Goal: Connect with others: Connect with other users

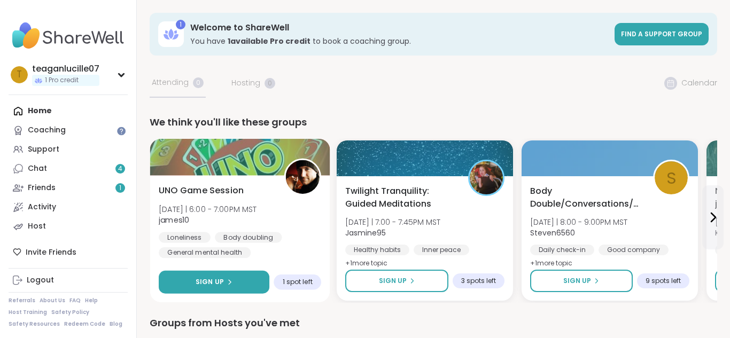
click at [218, 284] on span "Sign Up" at bounding box center [210, 282] width 28 height 10
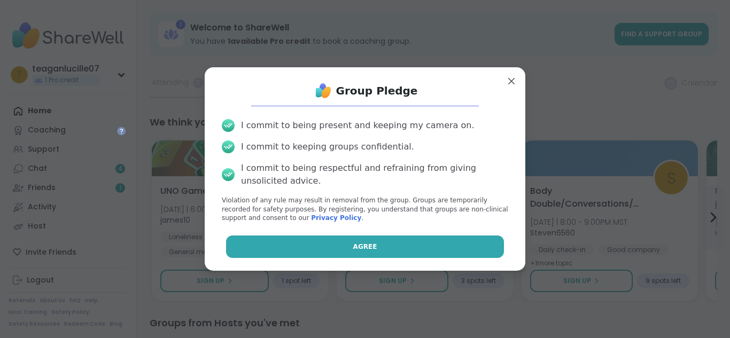
click at [364, 252] on button "Agree" at bounding box center [365, 247] width 278 height 22
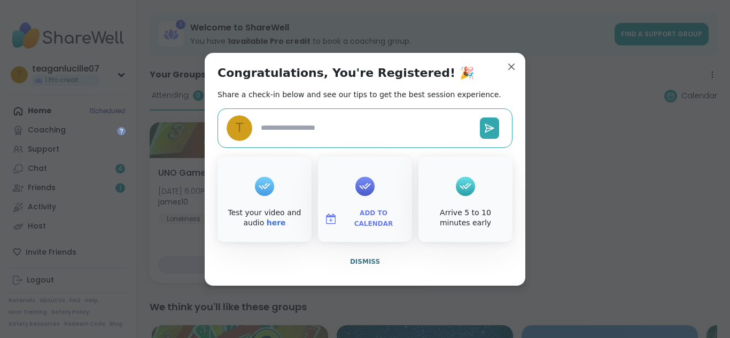
type textarea "*"
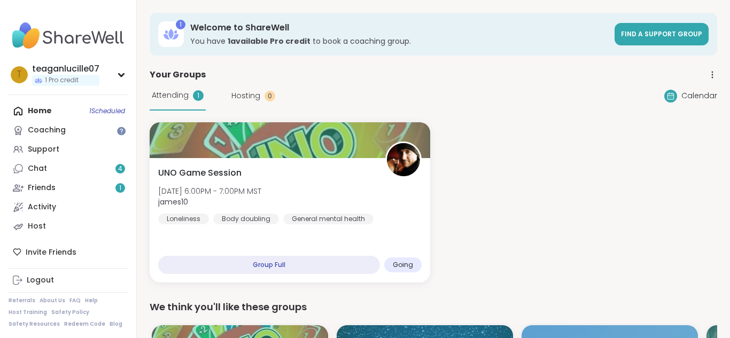
click at [442, 229] on div "UNO Game Session [DATE] 6:00PM - 7:00PM MST james10 Loneliness Body doubling Ge…" at bounding box center [434, 202] width 568 height 160
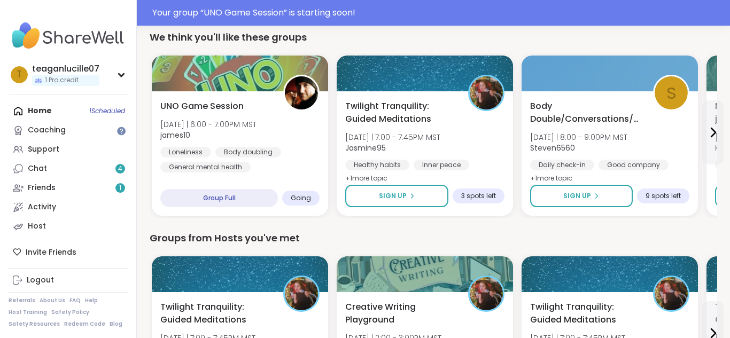
scroll to position [321, 0]
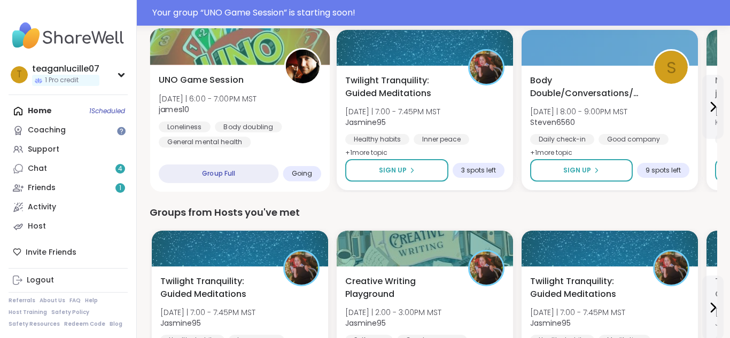
click at [231, 102] on span "[DATE] | 6:00 - 7:00PM MST" at bounding box center [208, 98] width 98 height 11
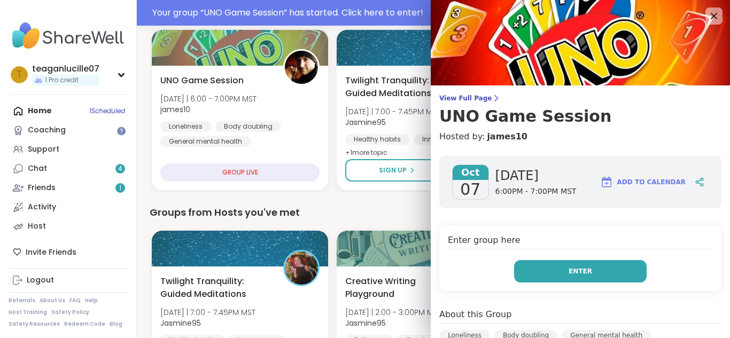
click at [565, 276] on button "Enter" at bounding box center [580, 271] width 133 height 22
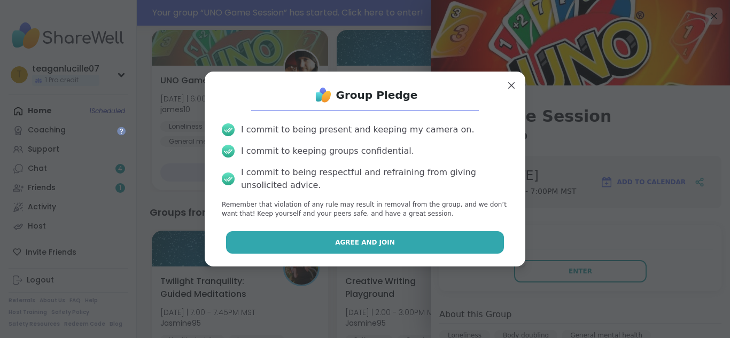
click at [438, 245] on button "Agree and Join" at bounding box center [365, 242] width 278 height 22
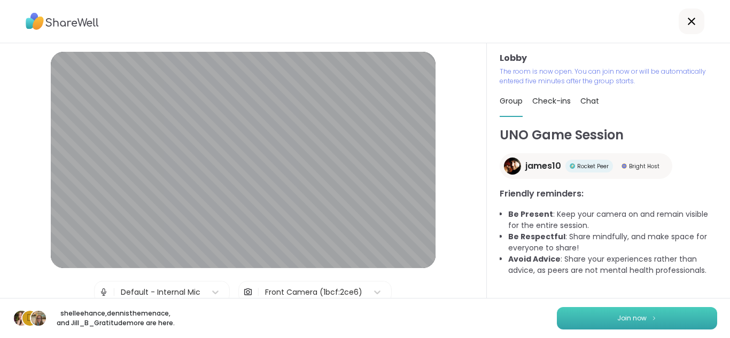
click at [634, 314] on span "Join now" at bounding box center [631, 319] width 29 height 10
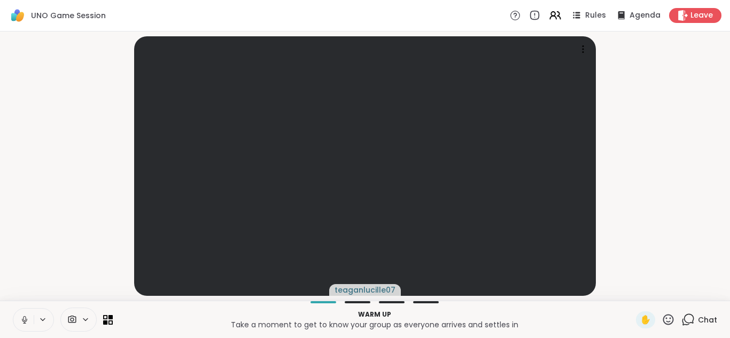
click at [34, 319] on button at bounding box center [44, 319] width 20 height 9
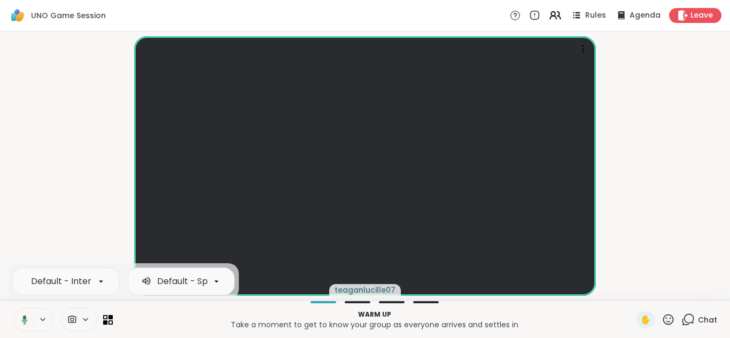
click at [26, 315] on icon at bounding box center [23, 320] width 10 height 10
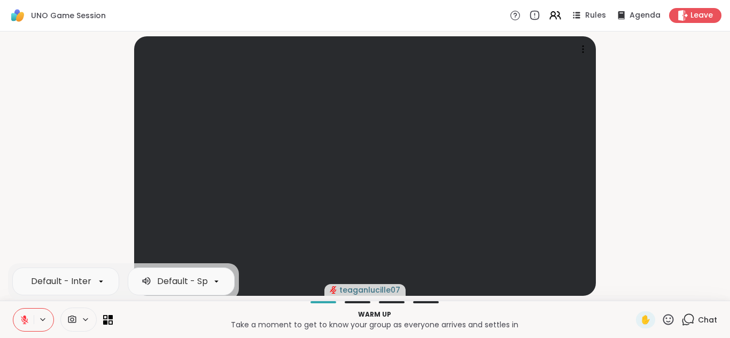
click at [0, 150] on div "teaganlucille07" at bounding box center [365, 166] width 730 height 269
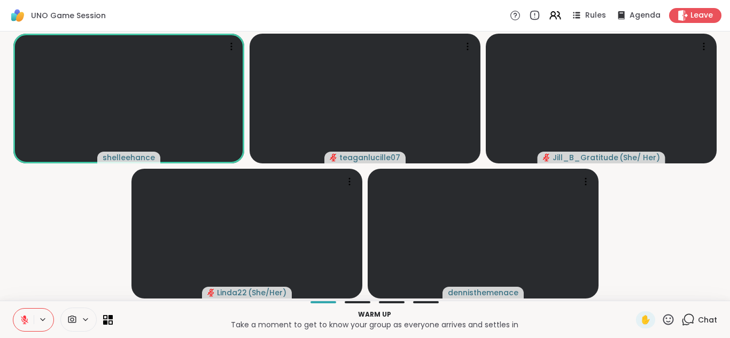
click at [20, 315] on icon at bounding box center [25, 320] width 10 height 10
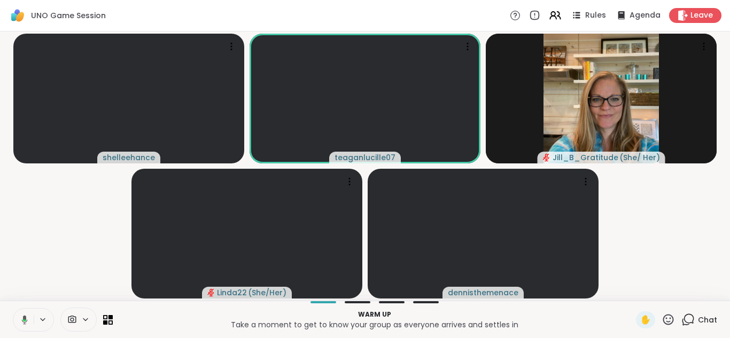
click at [19, 315] on icon at bounding box center [23, 320] width 10 height 10
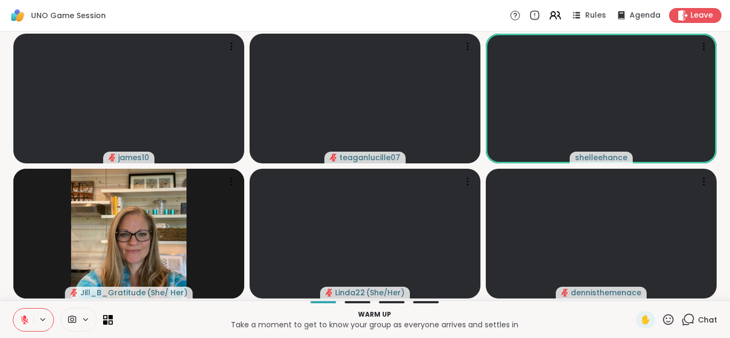
click at [26, 315] on icon at bounding box center [25, 320] width 10 height 10
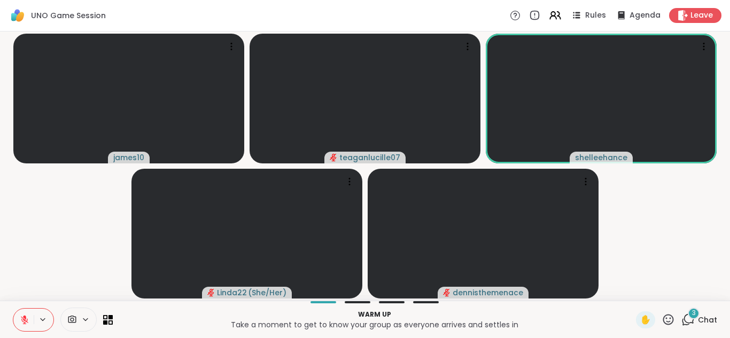
click at [26, 315] on icon at bounding box center [25, 320] width 10 height 10
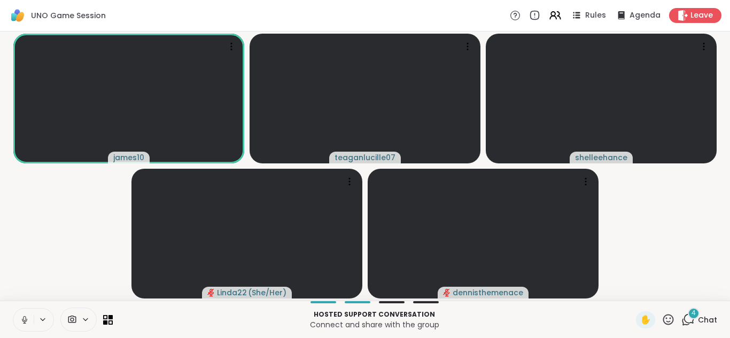
click at [26, 315] on icon at bounding box center [25, 320] width 10 height 10
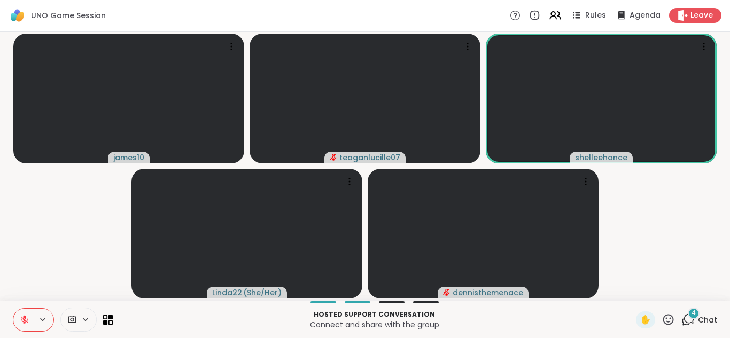
click at [692, 310] on span "4" at bounding box center [694, 313] width 4 height 9
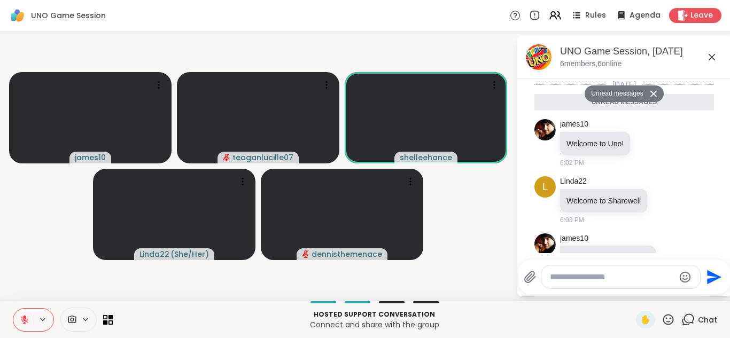
scroll to position [329, 0]
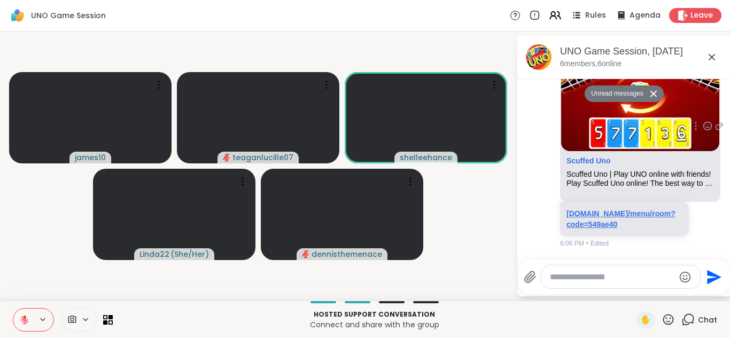
click at [587, 215] on link "[DOMAIN_NAME]/menu/room?code=549ae40" at bounding box center [621, 219] width 109 height 19
click at [597, 210] on link "[DOMAIN_NAME]/menu/room?code=549ae40" at bounding box center [621, 219] width 109 height 19
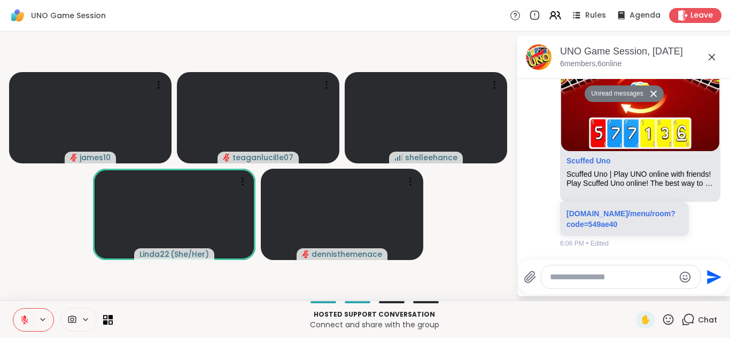
click at [27, 317] on icon at bounding box center [25, 320] width 10 height 10
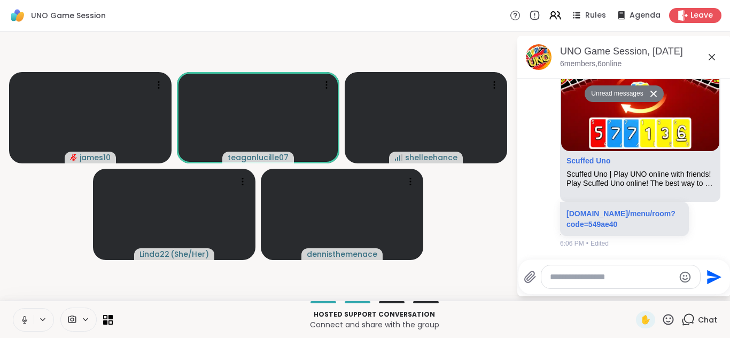
click at [32, 324] on button at bounding box center [23, 320] width 20 height 22
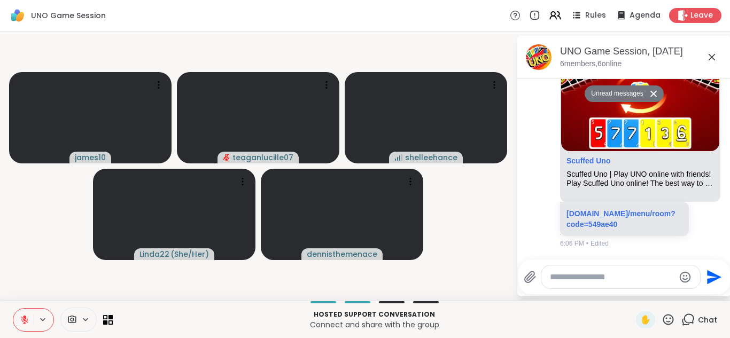
click at [18, 322] on button at bounding box center [23, 320] width 20 height 22
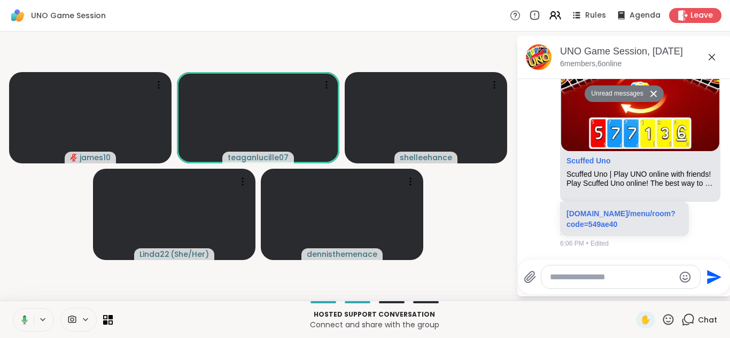
click at [35, 316] on button at bounding box center [44, 319] width 20 height 9
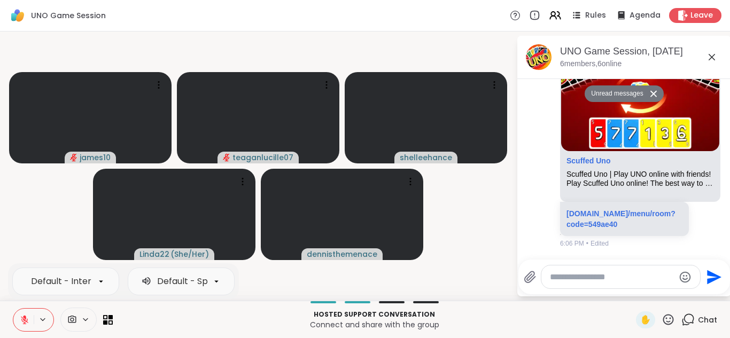
click at [74, 321] on icon at bounding box center [72, 320] width 10 height 10
click at [88, 321] on icon at bounding box center [85, 319] width 9 height 9
click at [74, 284] on div "Front Camera" at bounding box center [71, 281] width 60 height 13
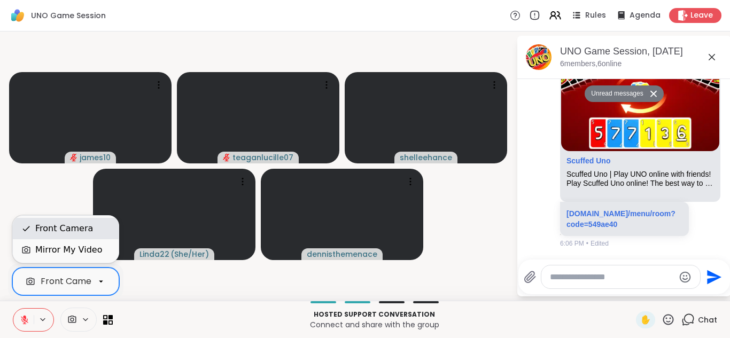
click at [64, 231] on div "Front Camera" at bounding box center [64, 228] width 58 height 13
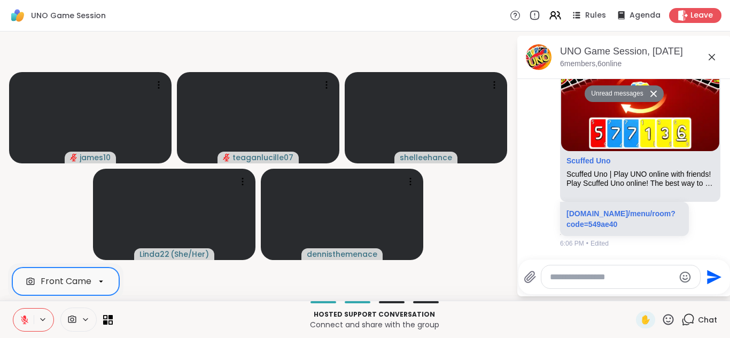
click at [313, 303] on div at bounding box center [324, 302] width 26 height 2
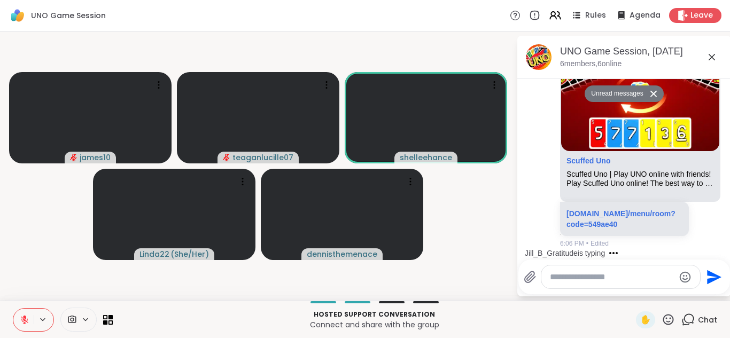
click at [61, 318] on span at bounding box center [71, 320] width 20 height 10
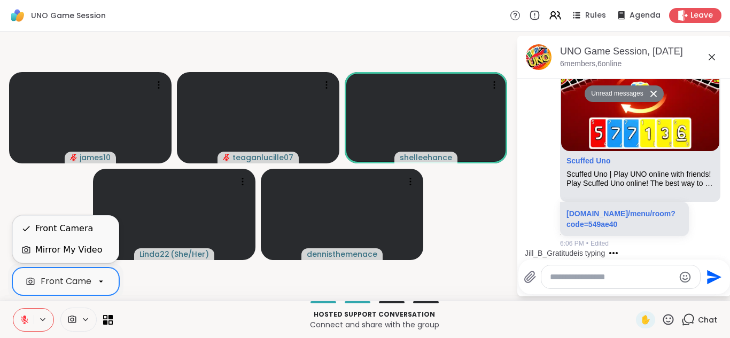
click at [103, 274] on div at bounding box center [101, 282] width 18 height 18
click at [38, 251] on div "Mirror My Video" at bounding box center [68, 250] width 67 height 13
click at [86, 276] on div "Front Camera" at bounding box center [71, 281] width 60 height 13
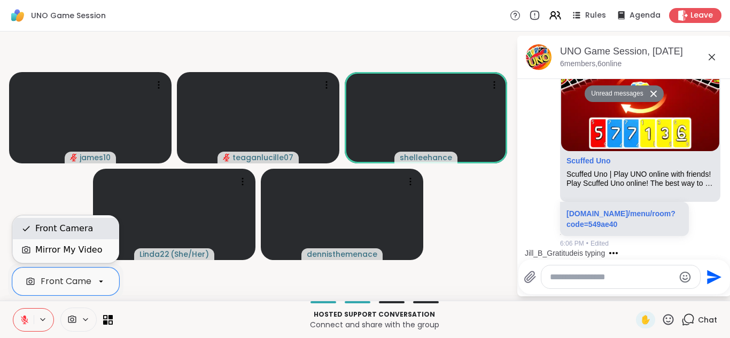
click at [67, 223] on div "Front Camera" at bounding box center [64, 228] width 58 height 13
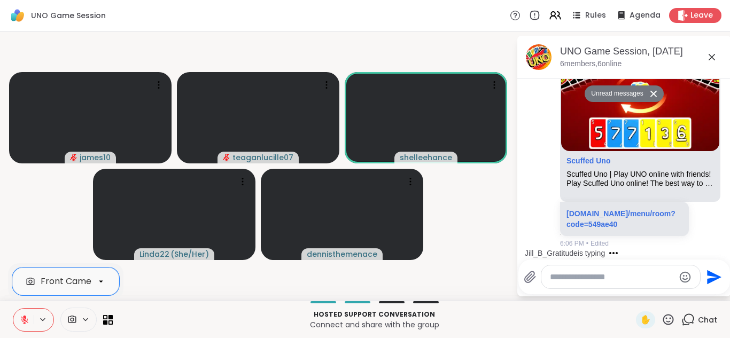
click at [107, 314] on div "option Front Camera, selected. Front Camera" at bounding box center [63, 320] width 100 height 24
click at [713, 56] on icon at bounding box center [712, 57] width 13 height 13
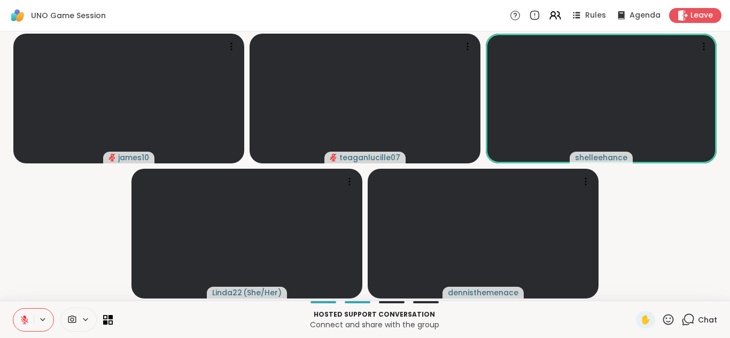
click at [63, 320] on span at bounding box center [71, 320] width 20 height 10
click at [91, 243] on video-player-container "james10 teaganlucille07 shelleehance Linda22 ( She/Her ) dennisthemenace" at bounding box center [364, 166] width 717 height 261
click at [26, 327] on button at bounding box center [23, 320] width 20 height 22
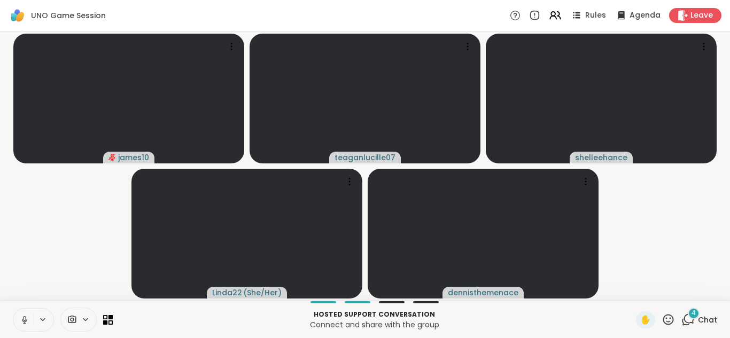
click at [696, 315] on span "4" at bounding box center [694, 313] width 4 height 9
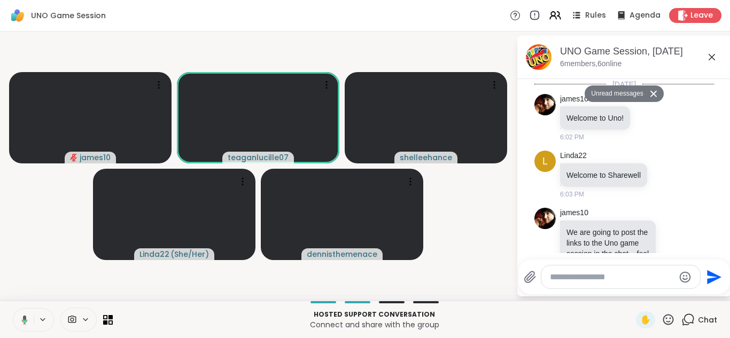
scroll to position [815, 0]
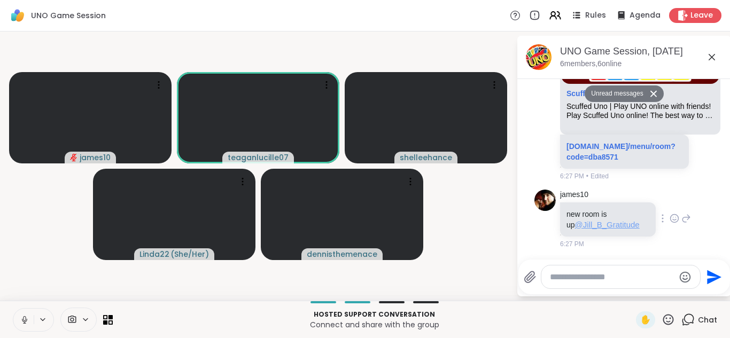
click at [586, 226] on span "@Jill_B_Gratitude" at bounding box center [607, 224] width 65 height 9
click at [27, 323] on icon at bounding box center [25, 320] width 10 height 10
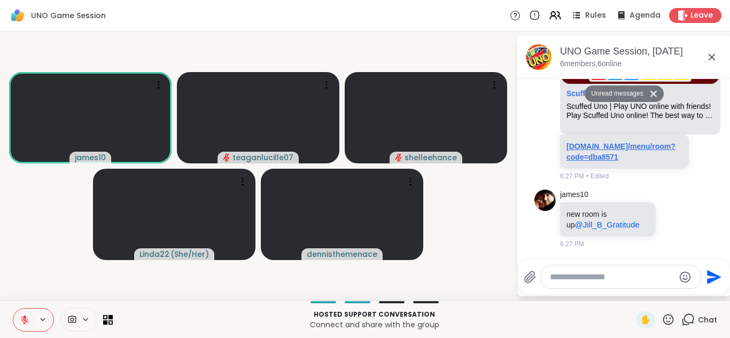
click at [575, 150] on link "[DOMAIN_NAME]/menu/room?code=dba8571" at bounding box center [621, 151] width 109 height 19
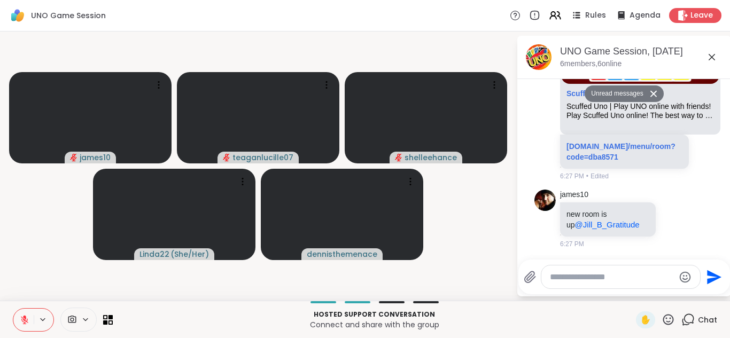
click at [17, 323] on button at bounding box center [23, 320] width 20 height 22
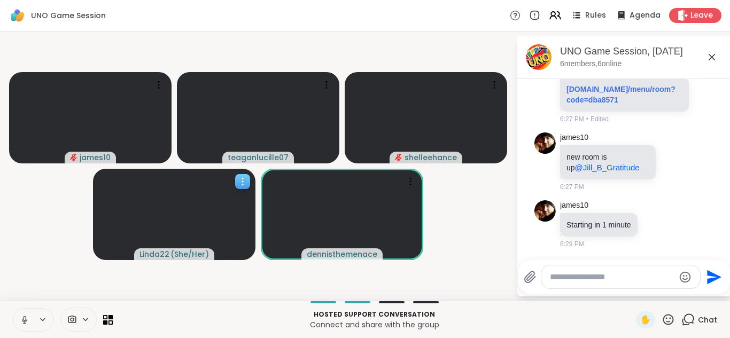
scroll to position [847, 0]
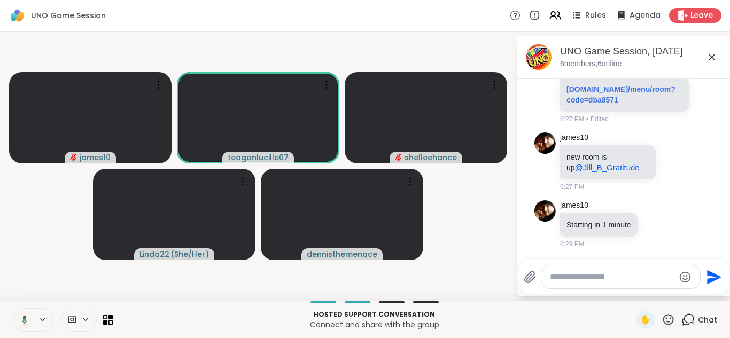
click at [21, 317] on icon at bounding box center [23, 320] width 10 height 10
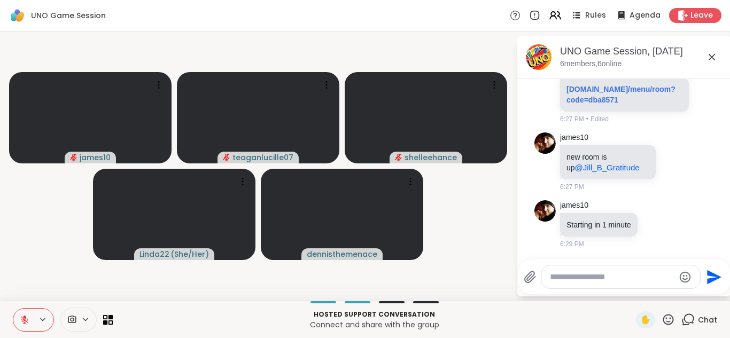
click at [20, 327] on button at bounding box center [23, 320] width 20 height 22
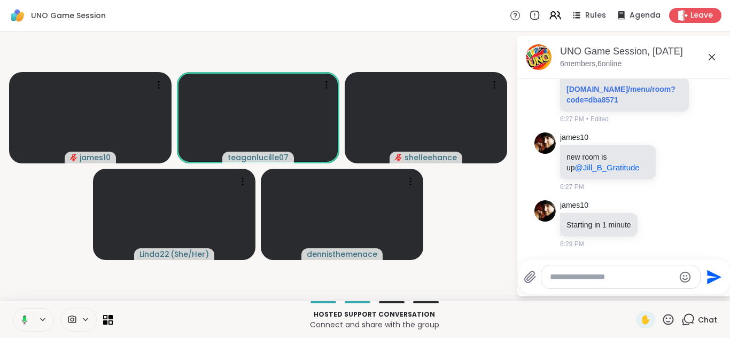
click at [23, 317] on rect at bounding box center [24, 319] width 3 height 5
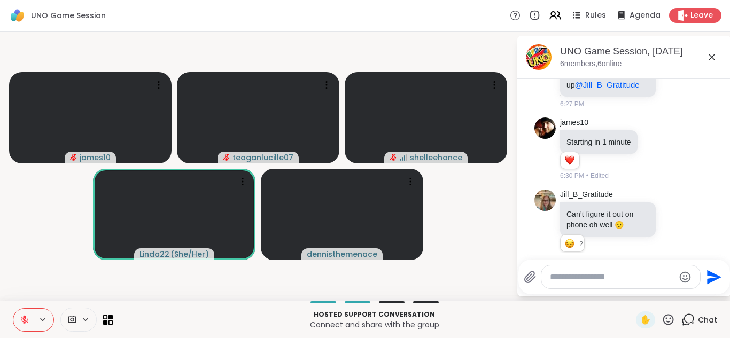
scroll to position [945, 0]
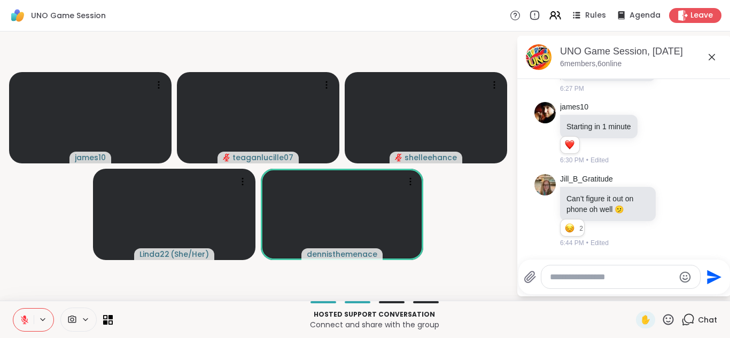
click at [22, 317] on icon at bounding box center [24, 319] width 7 height 7
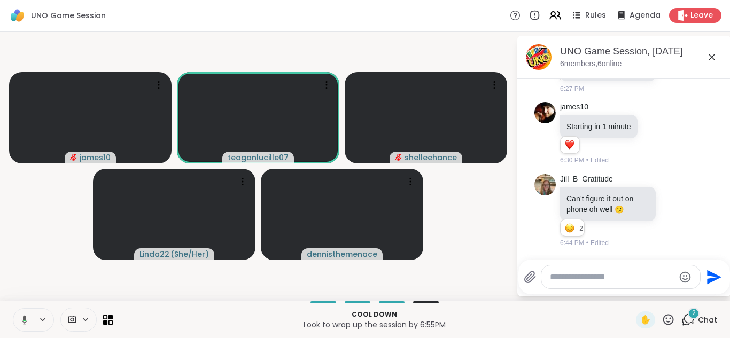
scroll to position [1059, 0]
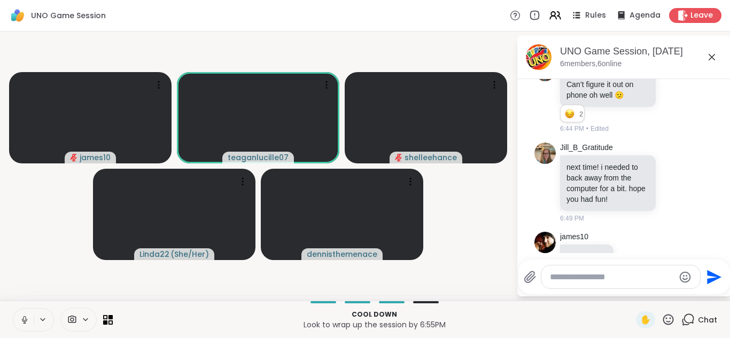
click at [22, 315] on icon at bounding box center [25, 320] width 10 height 10
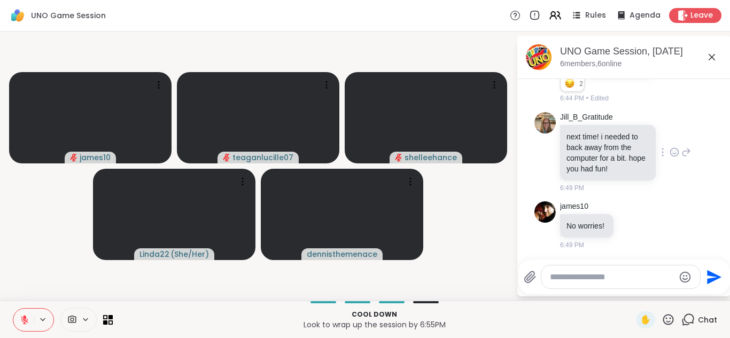
scroll to position [1091, 0]
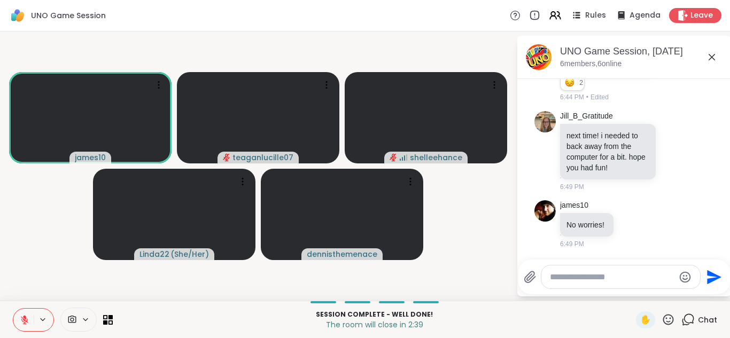
click at [22, 319] on icon at bounding box center [25, 320] width 10 height 10
